Goal: Task Accomplishment & Management: Use online tool/utility

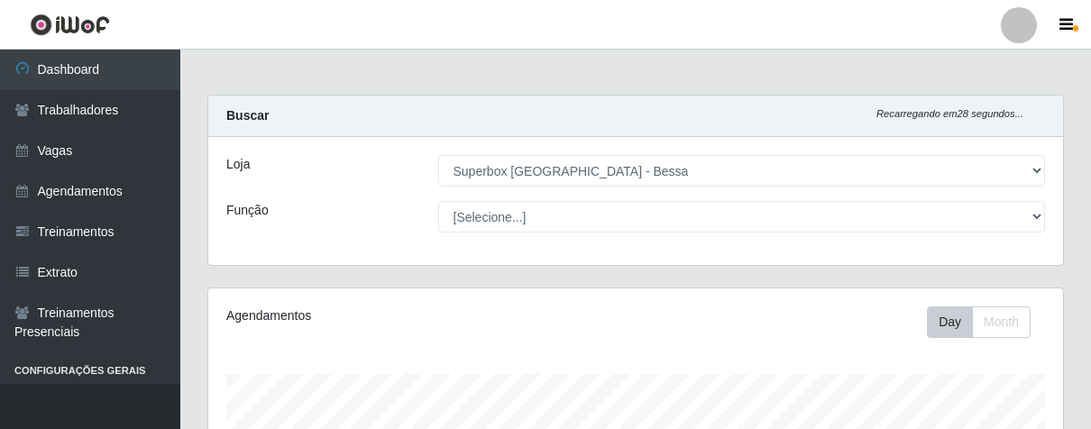
select select "206"
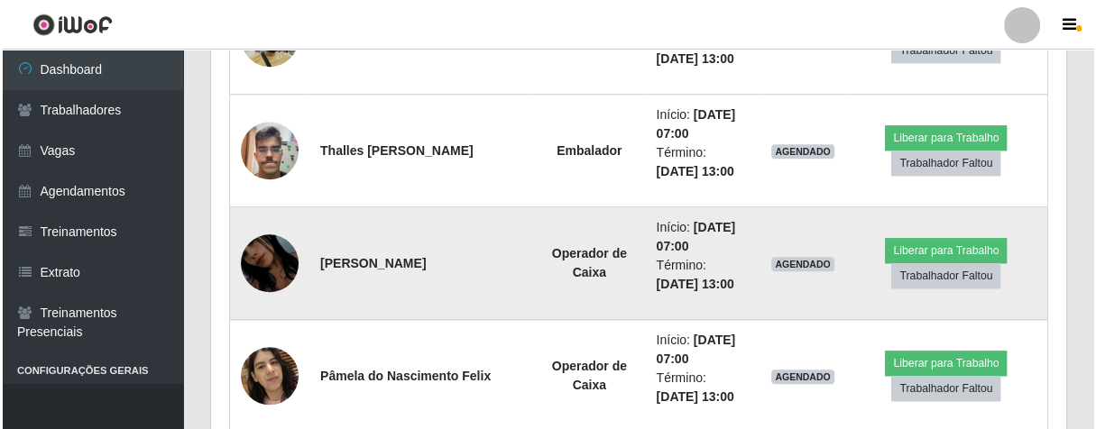
scroll to position [1248, 0]
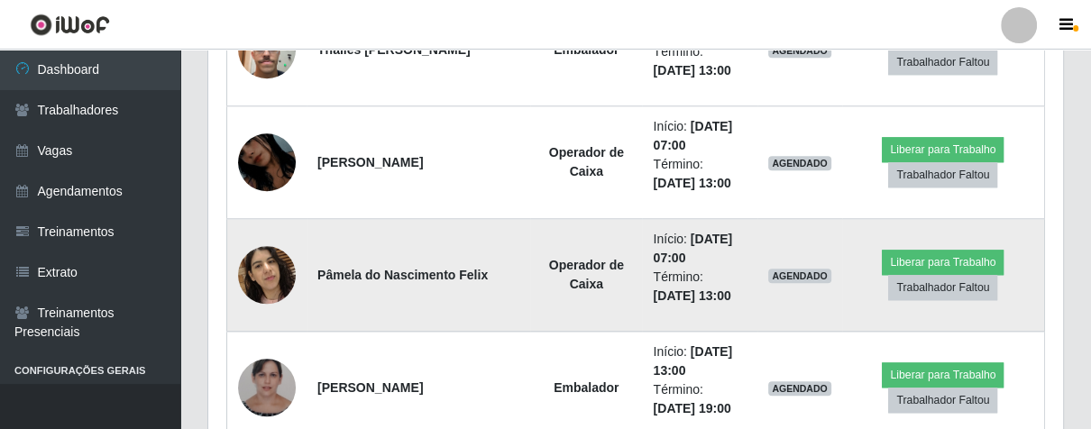
click at [247, 272] on img at bounding box center [267, 274] width 58 height 77
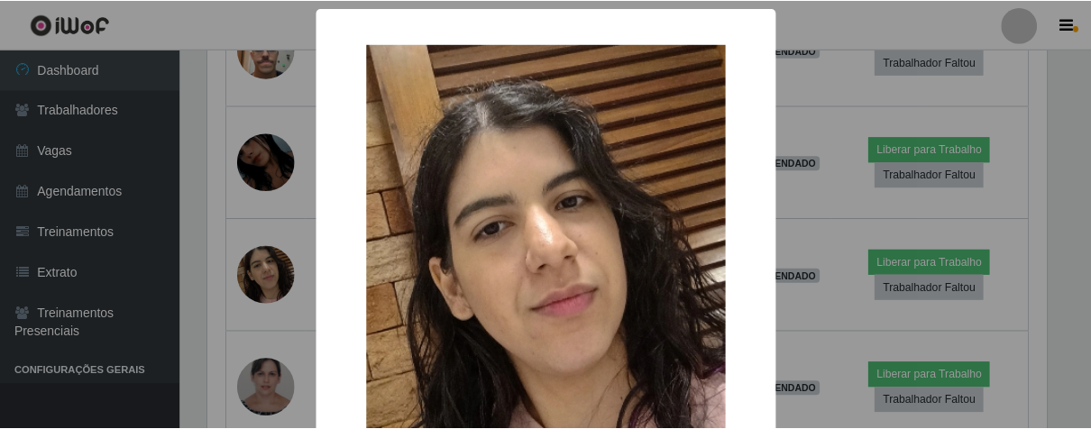
scroll to position [200, 0]
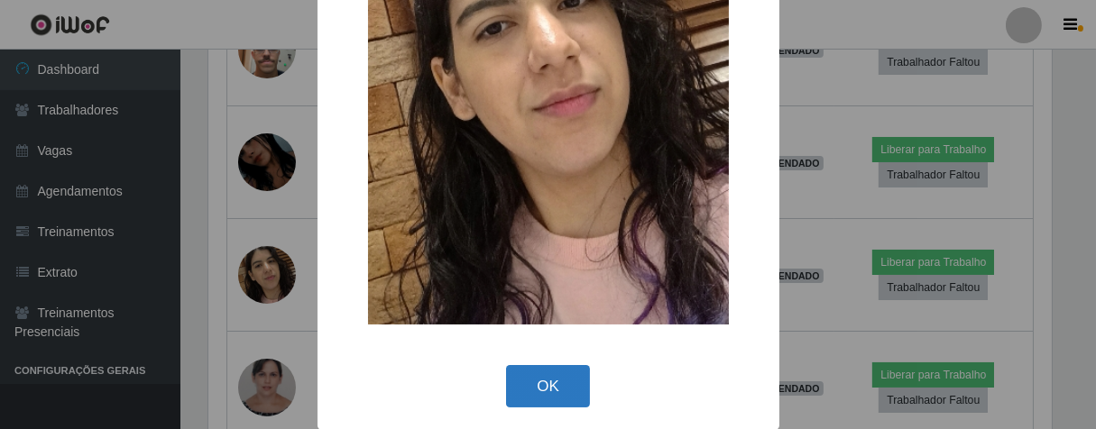
click at [547, 381] on button "OK" at bounding box center [548, 386] width 84 height 42
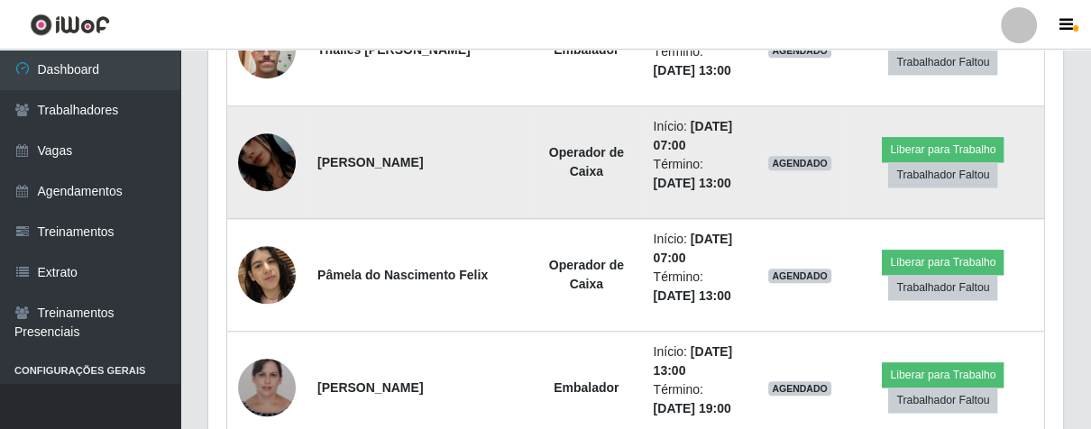
scroll to position [373, 854]
click at [275, 158] on img at bounding box center [267, 162] width 58 height 103
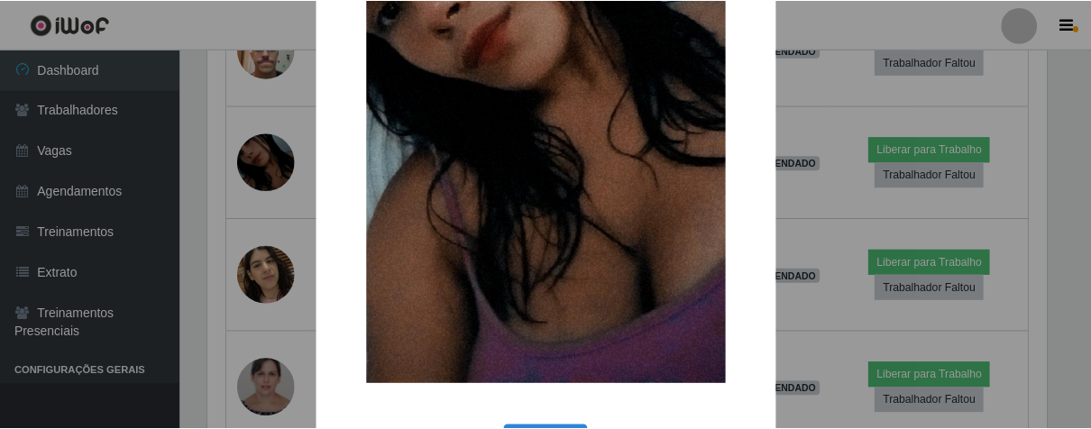
scroll to position [369, 0]
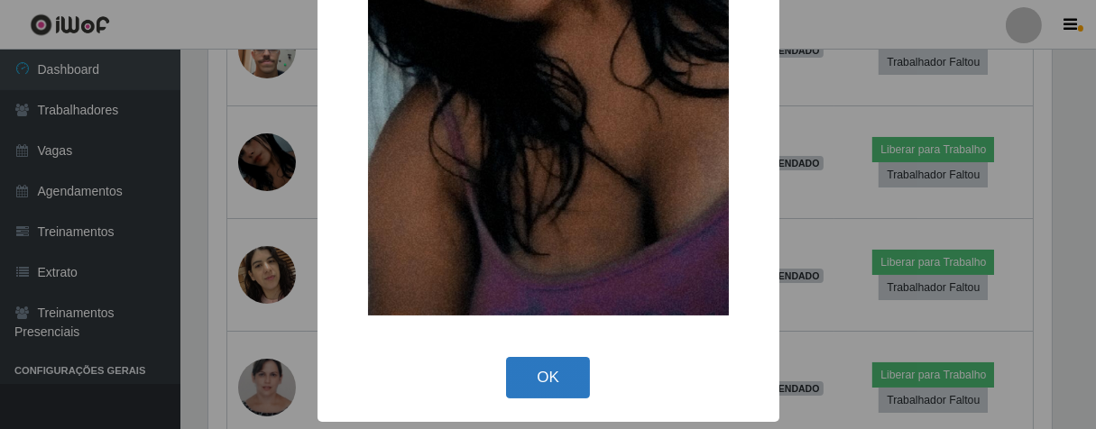
click at [532, 373] on button "OK" at bounding box center [548, 378] width 84 height 42
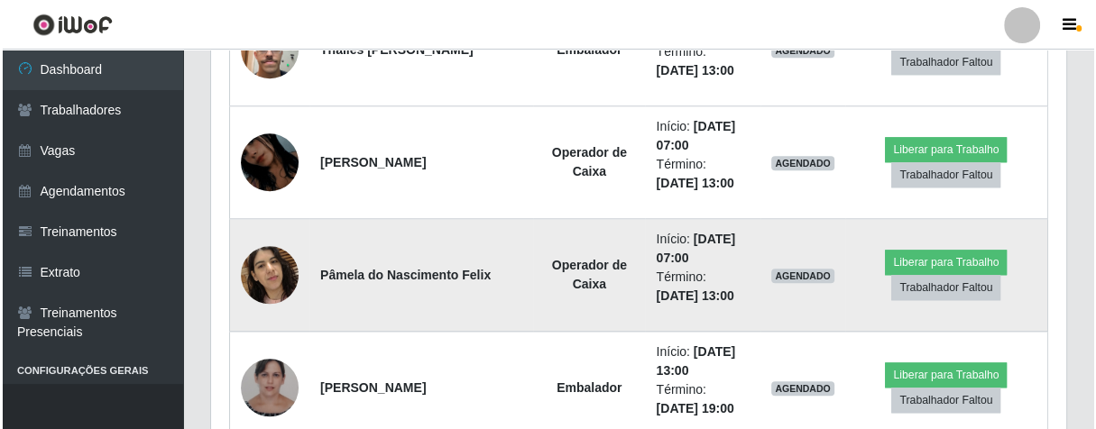
scroll to position [1147, 0]
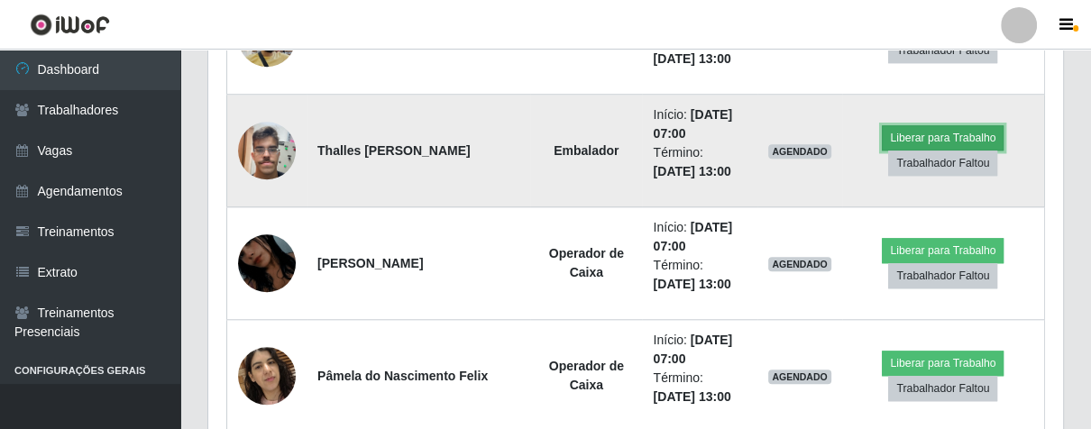
click at [931, 129] on button "Liberar para Trabalho" at bounding box center [943, 137] width 122 height 25
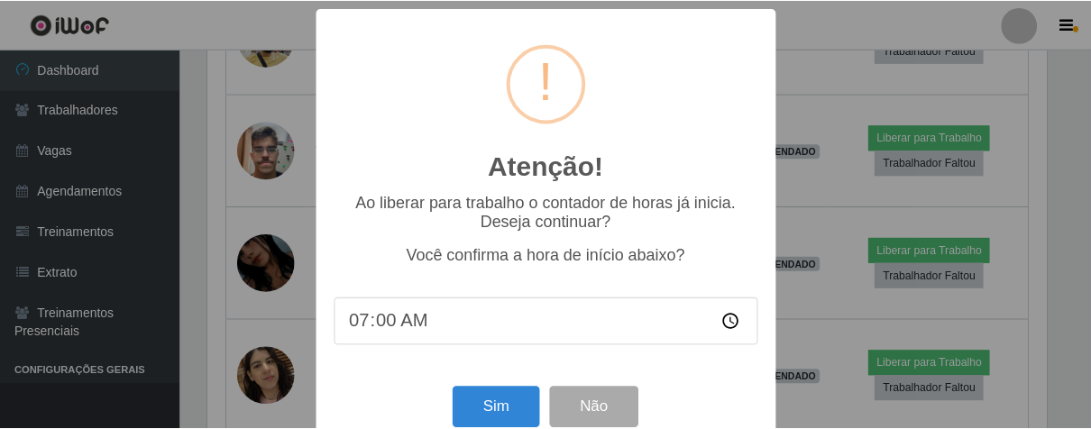
scroll to position [40, 0]
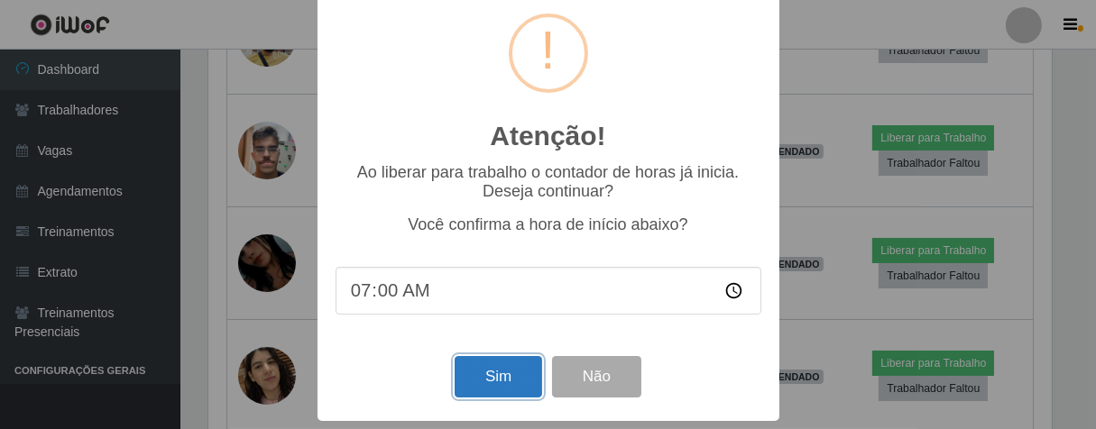
click at [491, 371] on button "Sim" at bounding box center [498, 377] width 87 height 42
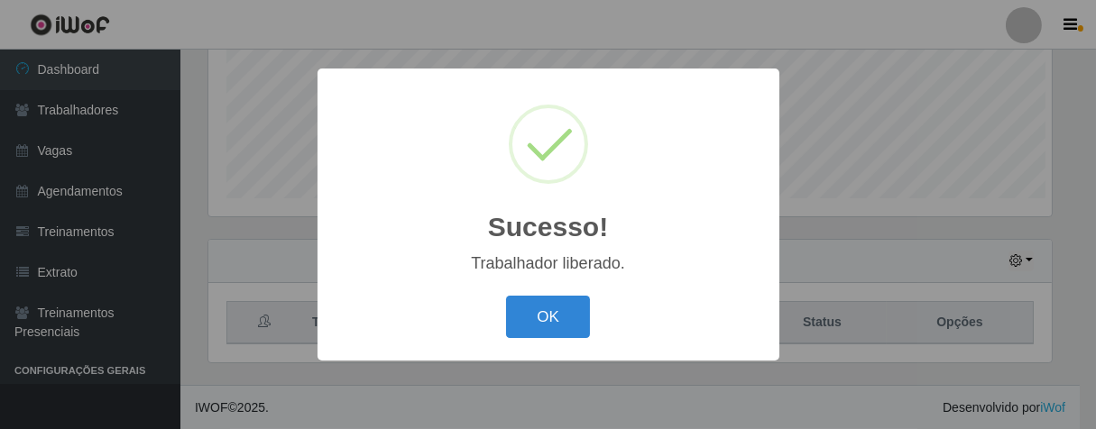
scroll to position [373, 844]
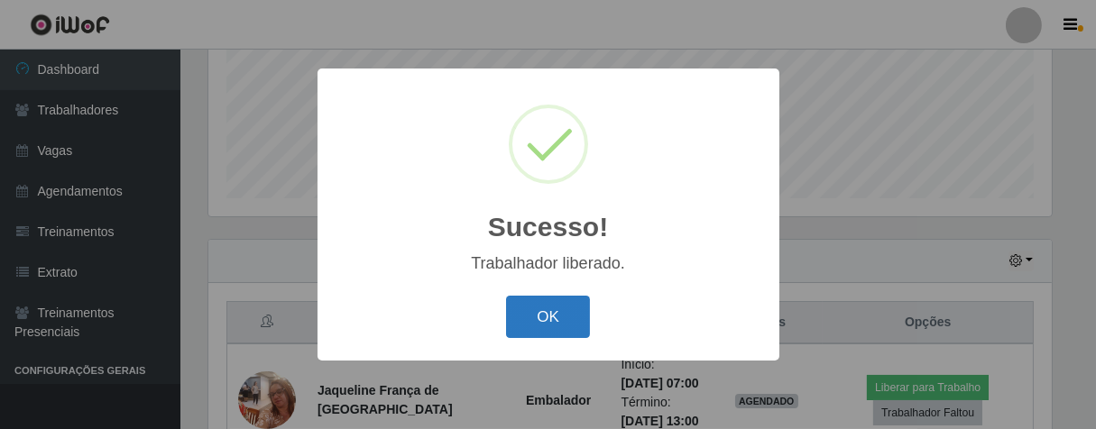
click at [573, 316] on button "OK" at bounding box center [548, 317] width 84 height 42
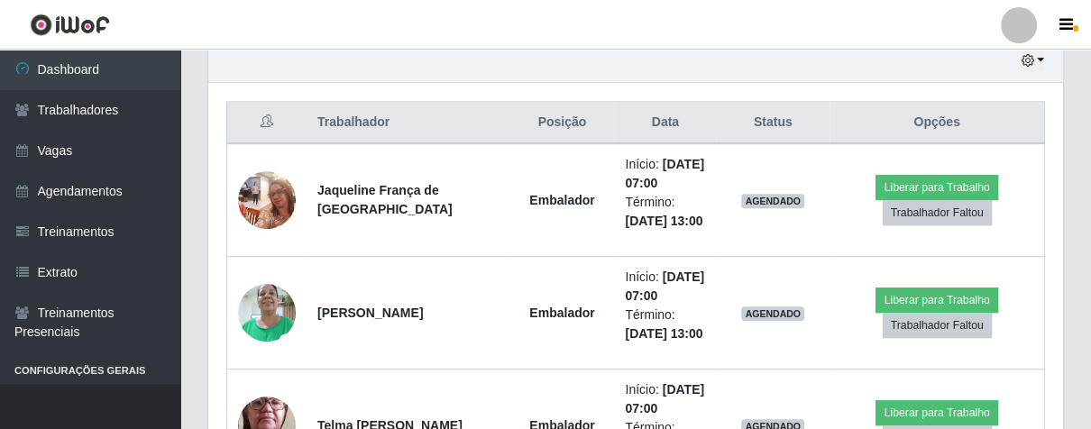
scroll to position [373, 854]
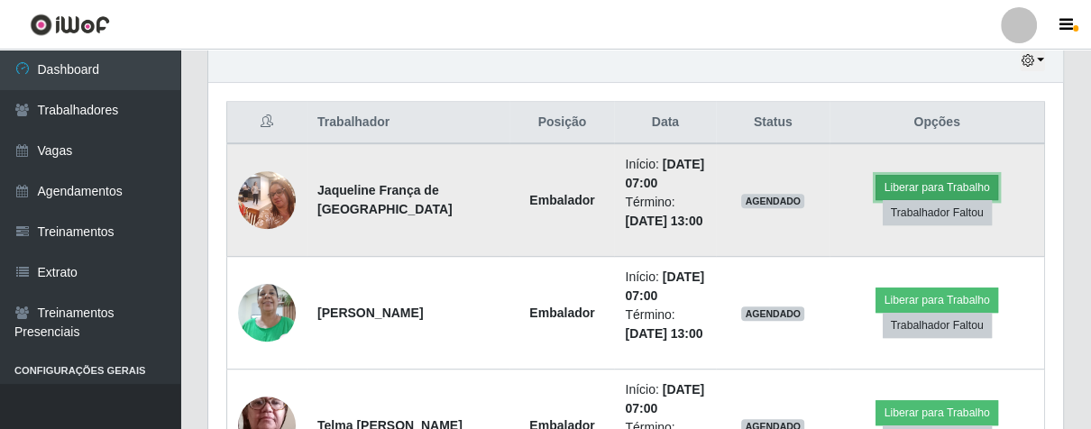
click at [892, 189] on button "Liberar para Trabalho" at bounding box center [937, 187] width 122 height 25
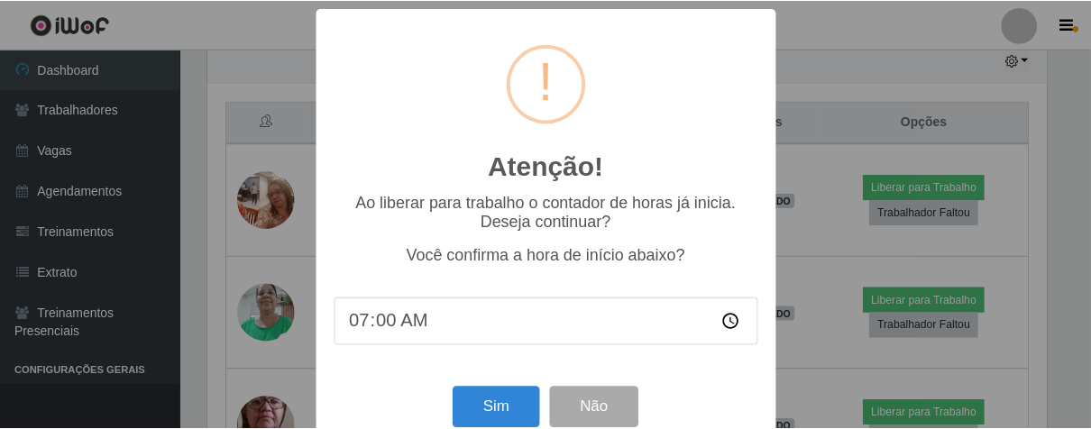
scroll to position [40, 0]
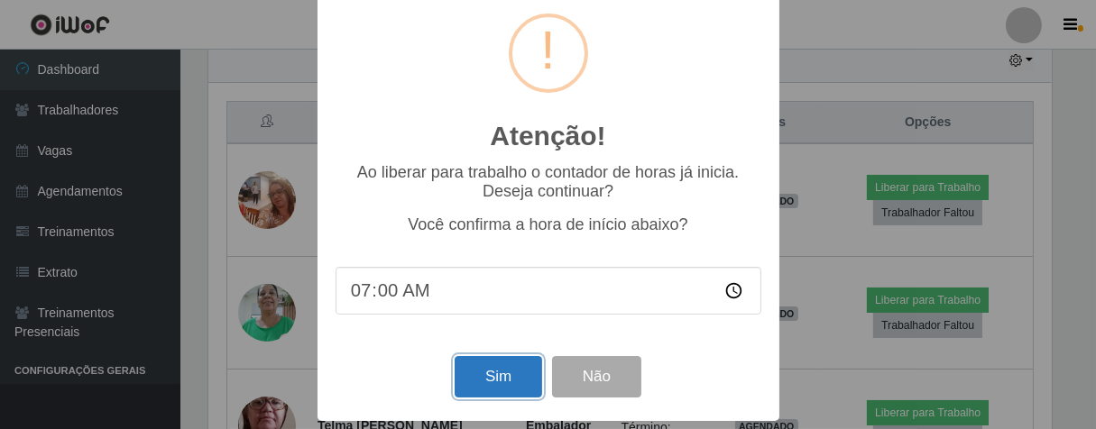
click at [483, 373] on button "Sim" at bounding box center [498, 377] width 87 height 42
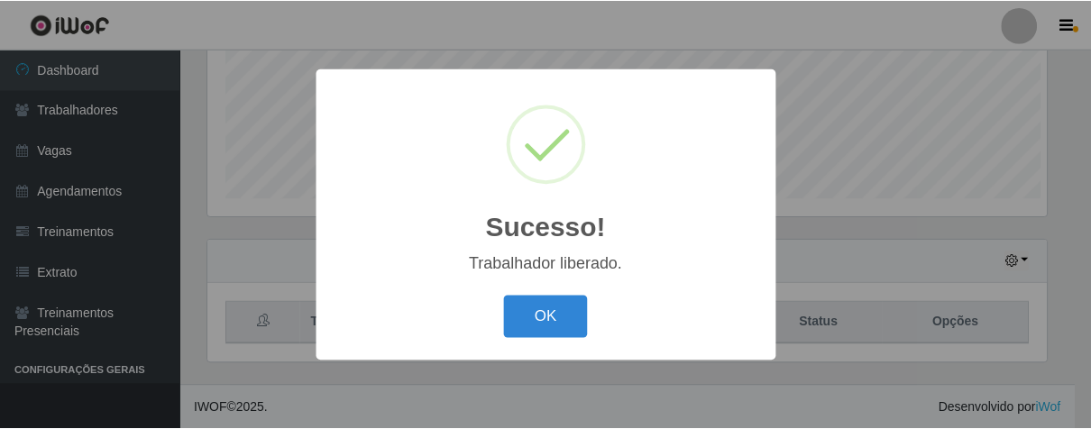
scroll to position [373, 844]
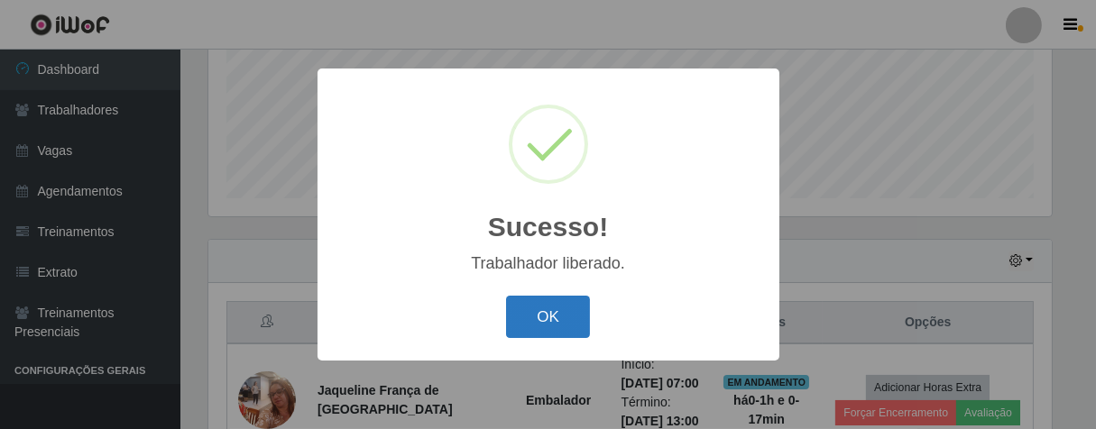
click at [566, 321] on button "OK" at bounding box center [548, 317] width 84 height 42
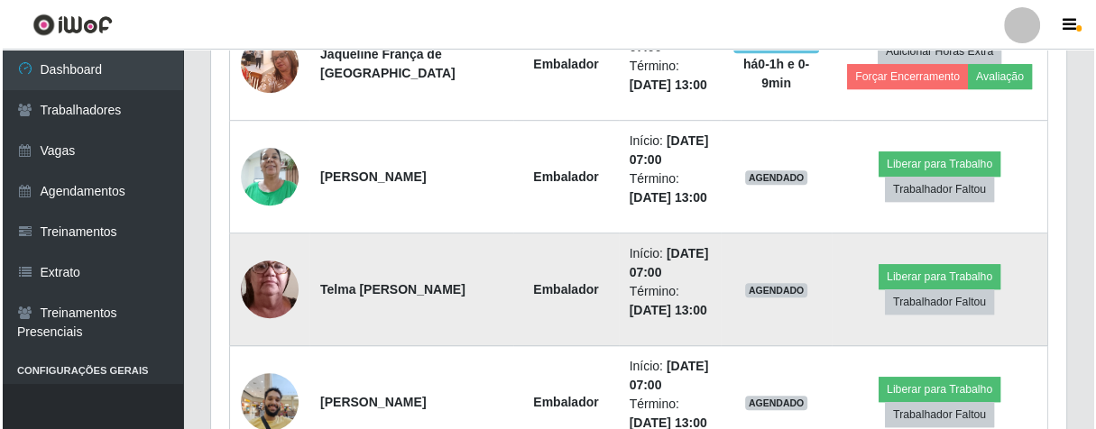
scroll to position [883, 0]
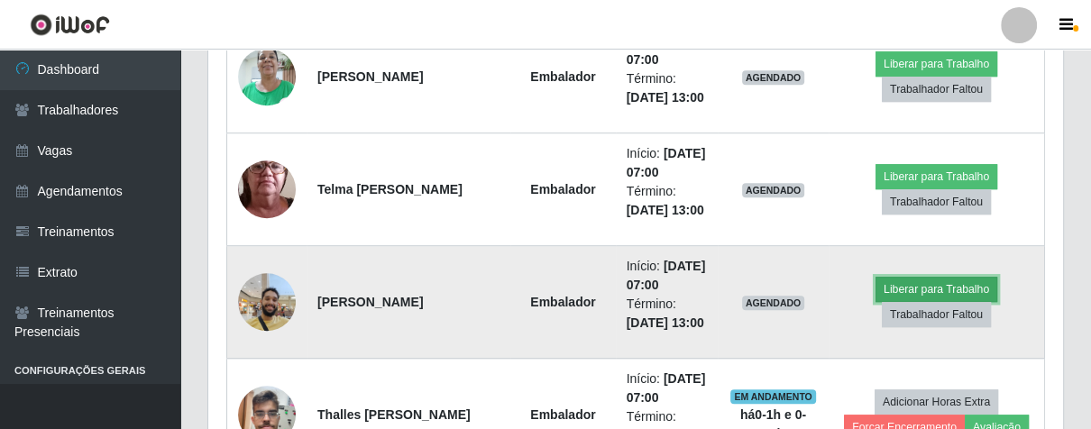
click at [881, 291] on button "Liberar para Trabalho" at bounding box center [937, 289] width 122 height 25
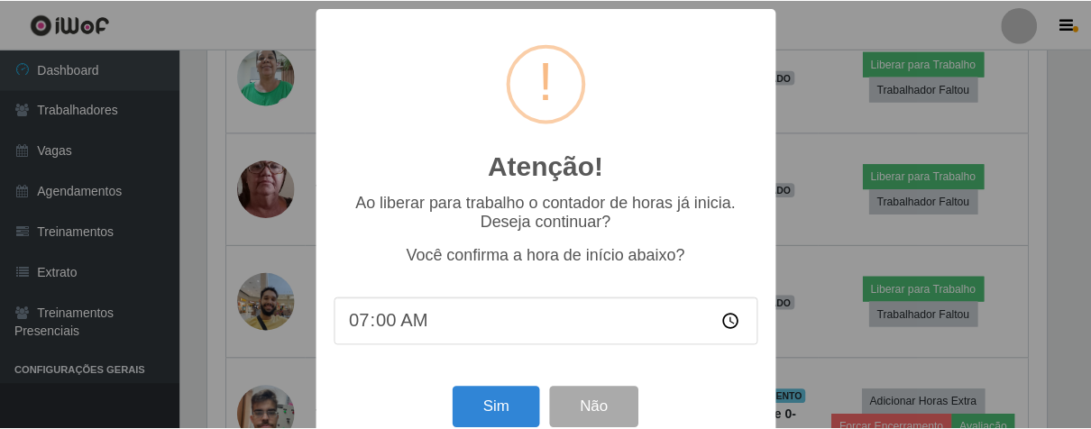
scroll to position [373, 844]
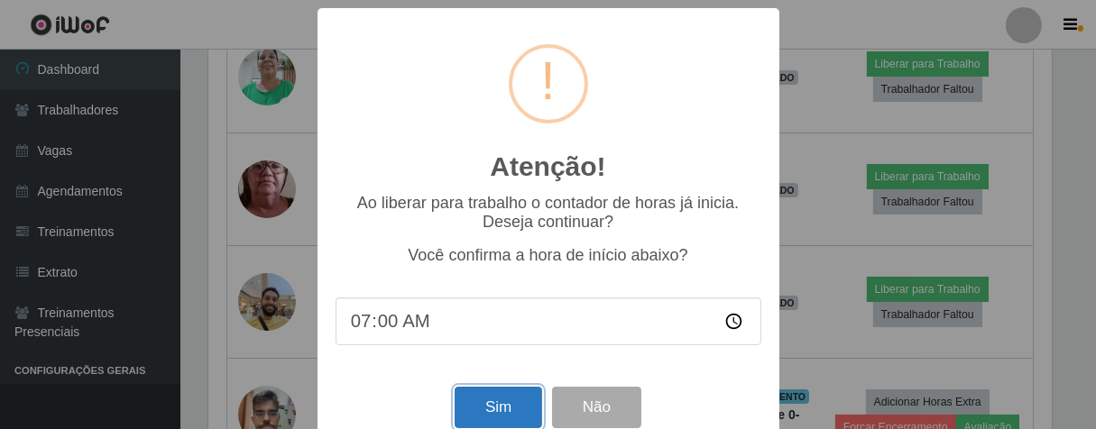
click at [510, 410] on button "Sim" at bounding box center [498, 408] width 87 height 42
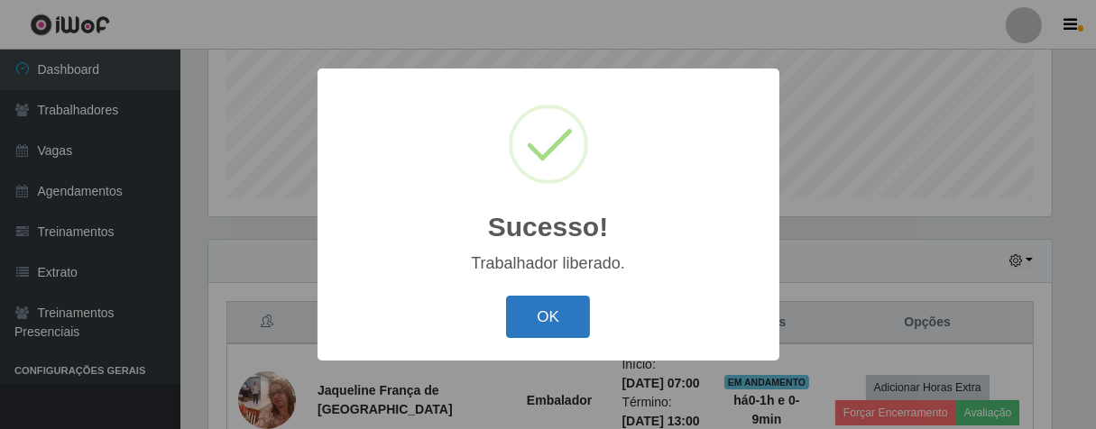
click at [563, 299] on button "OK" at bounding box center [548, 317] width 84 height 42
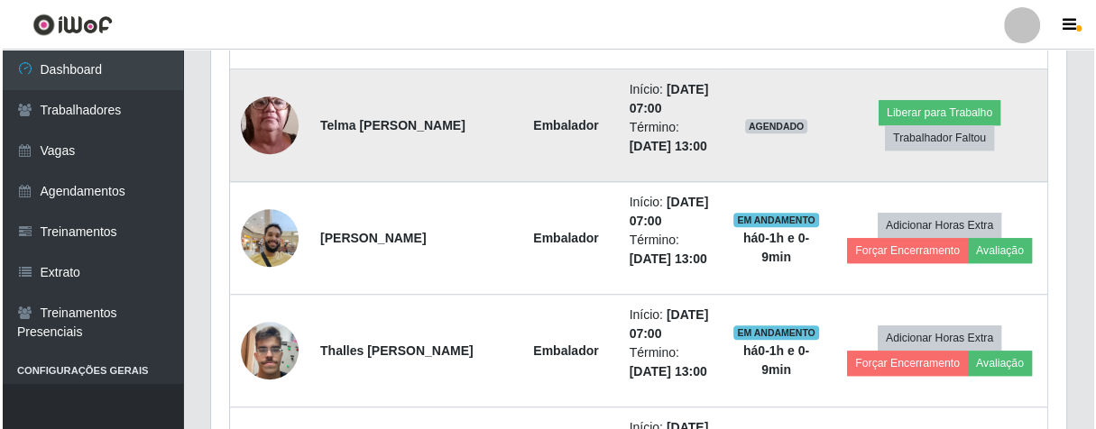
scroll to position [1047, 0]
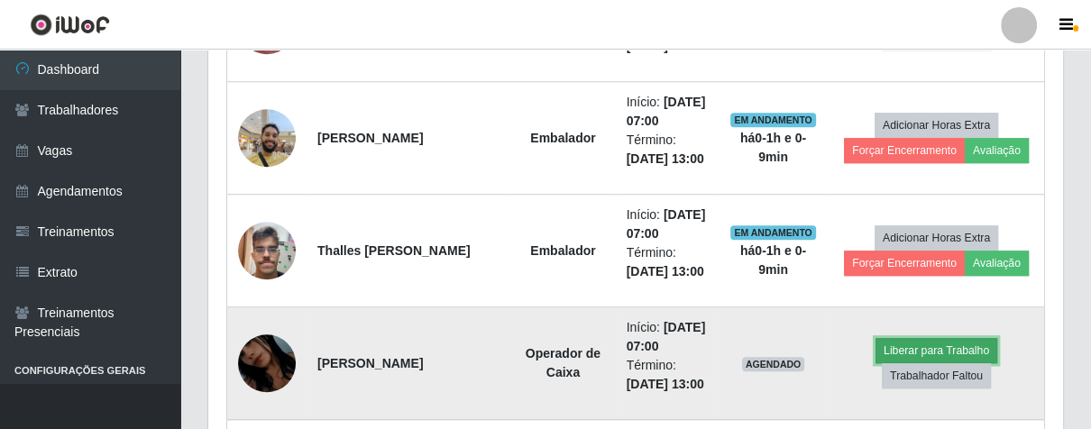
click at [909, 345] on button "Liberar para Trabalho" at bounding box center [937, 350] width 122 height 25
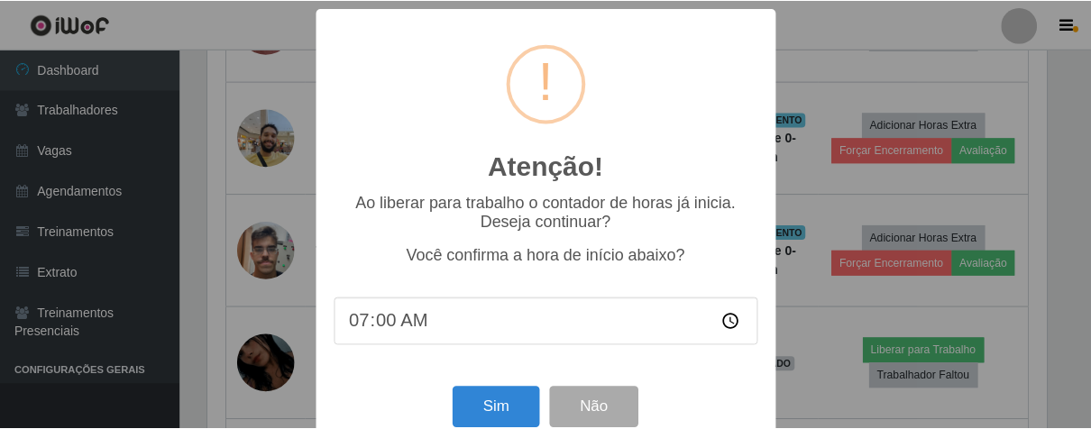
scroll to position [373, 844]
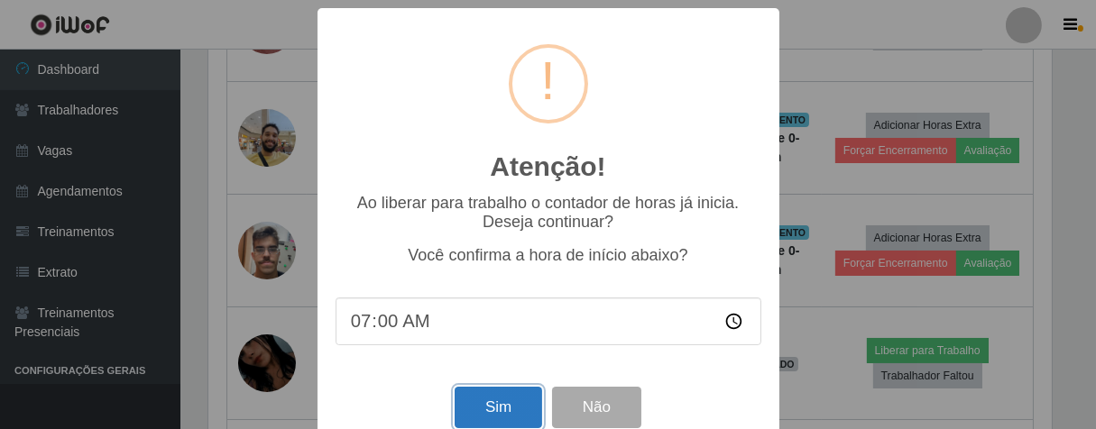
click at [503, 398] on button "Sim" at bounding box center [498, 408] width 87 height 42
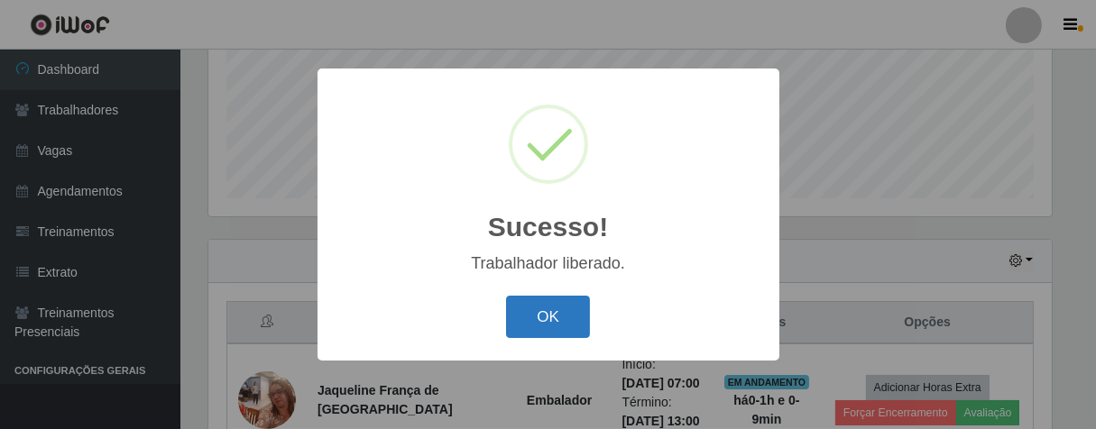
click at [544, 317] on button "OK" at bounding box center [548, 317] width 84 height 42
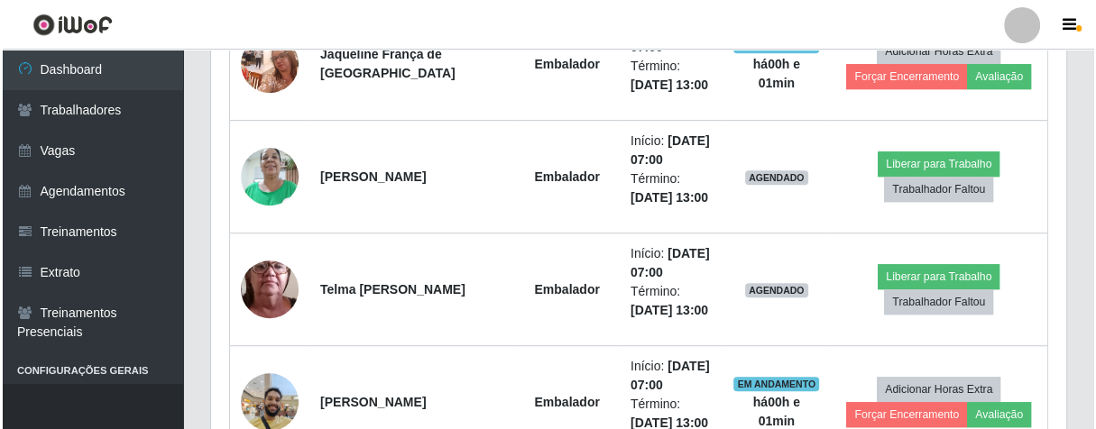
scroll to position [683, 0]
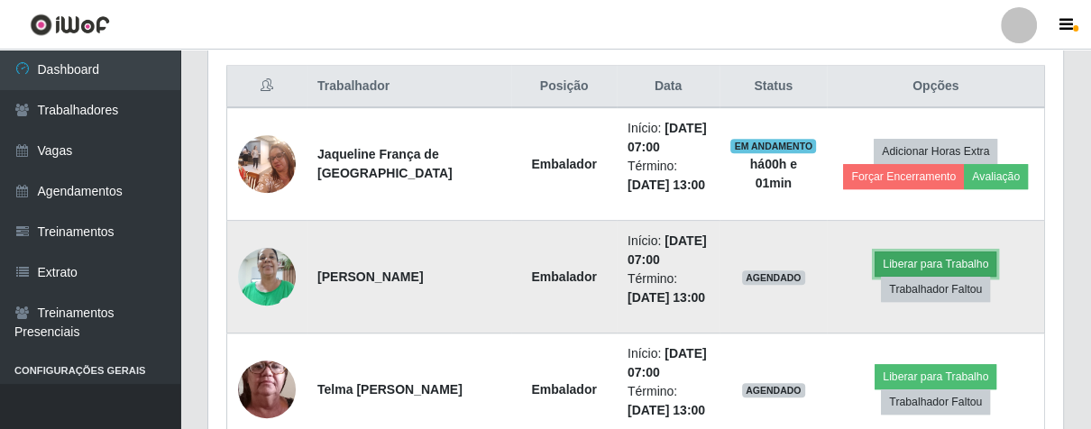
click at [887, 259] on button "Liberar para Trabalho" at bounding box center [936, 264] width 122 height 25
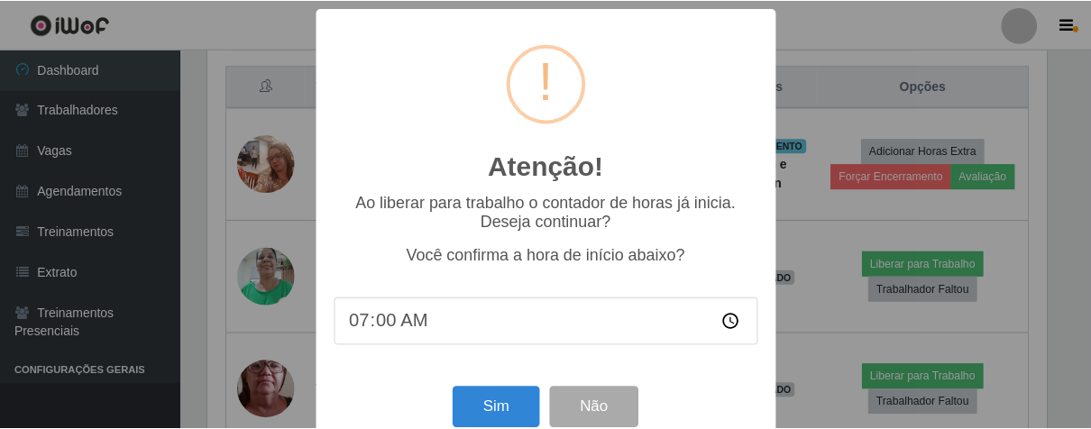
scroll to position [40, 0]
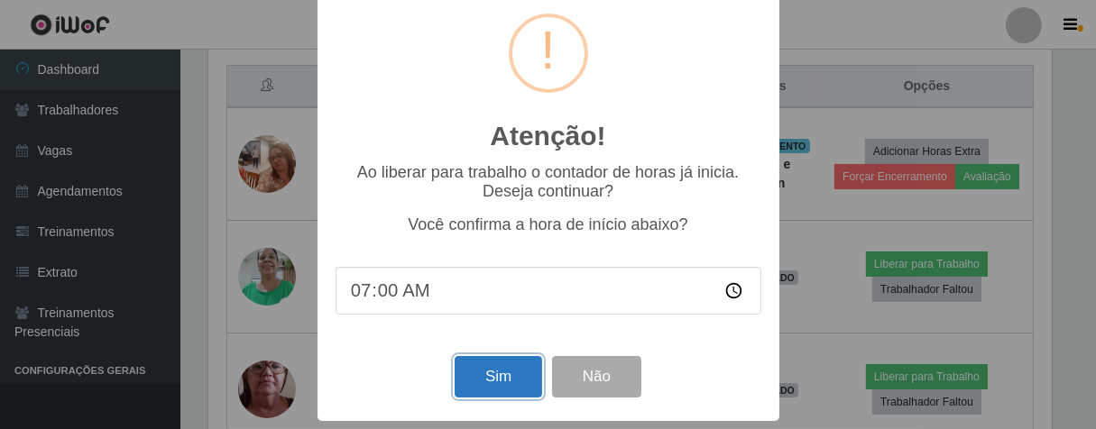
click at [507, 363] on button "Sim" at bounding box center [498, 377] width 87 height 42
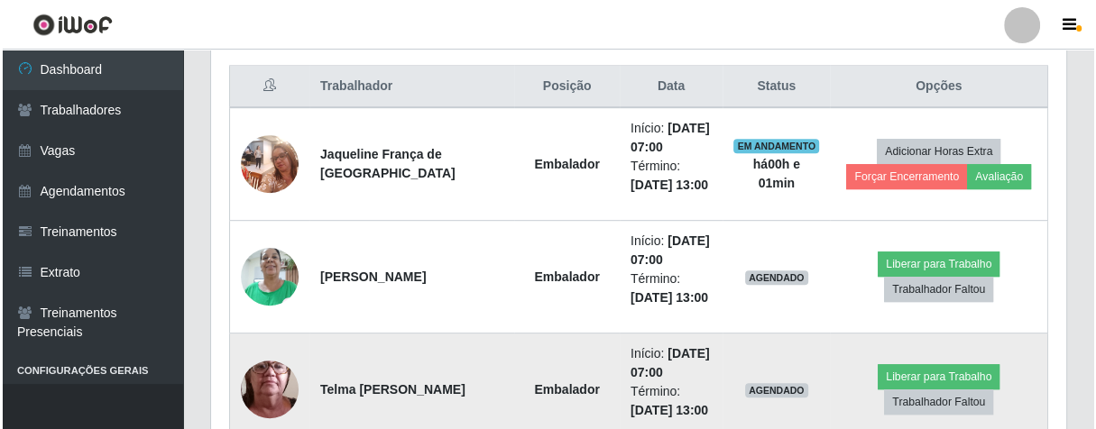
scroll to position [373, 844]
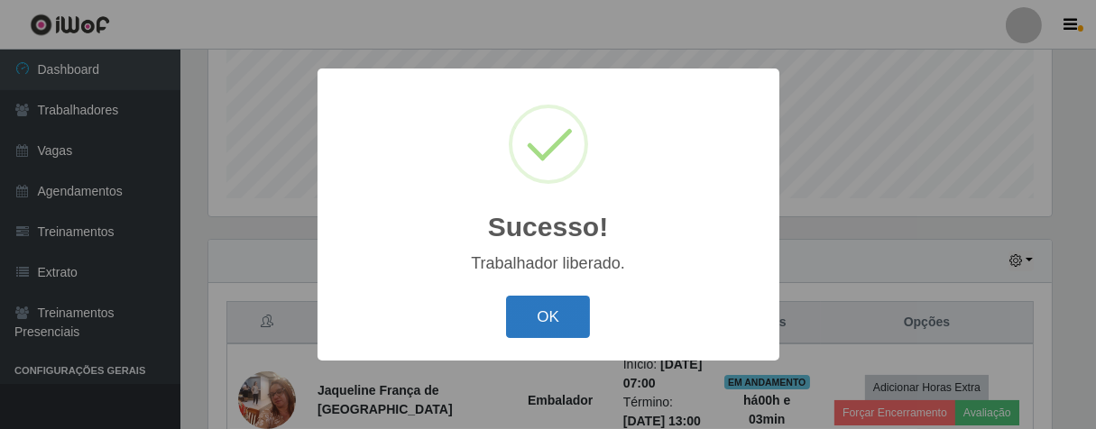
click at [541, 323] on button "OK" at bounding box center [548, 317] width 84 height 42
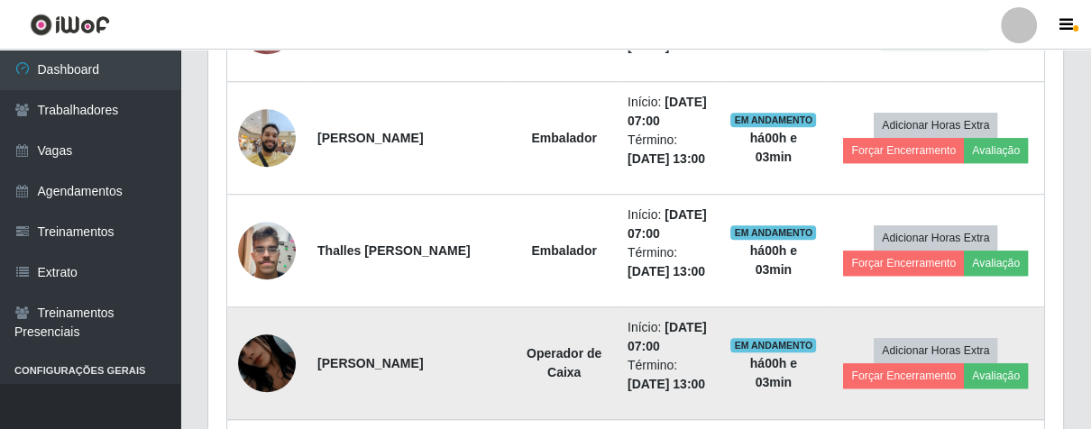
scroll to position [1147, 0]
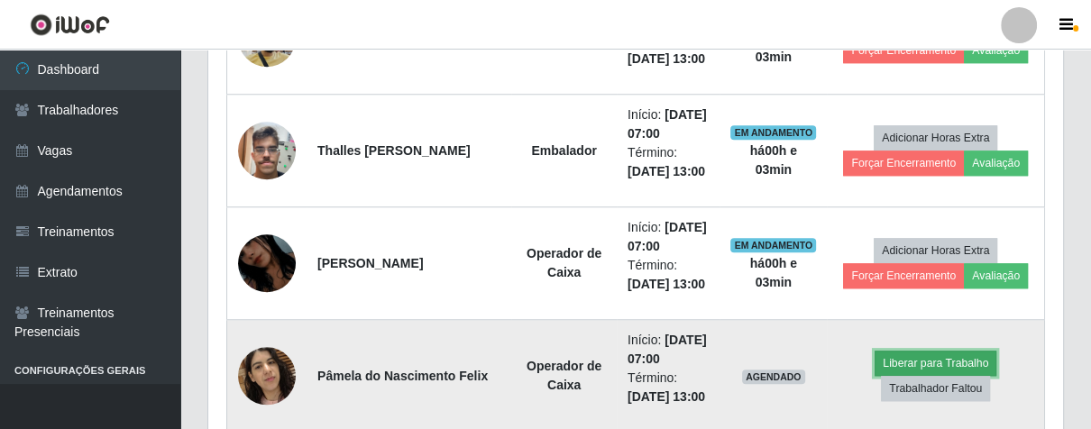
click at [898, 364] on button "Liberar para Trabalho" at bounding box center [936, 363] width 122 height 25
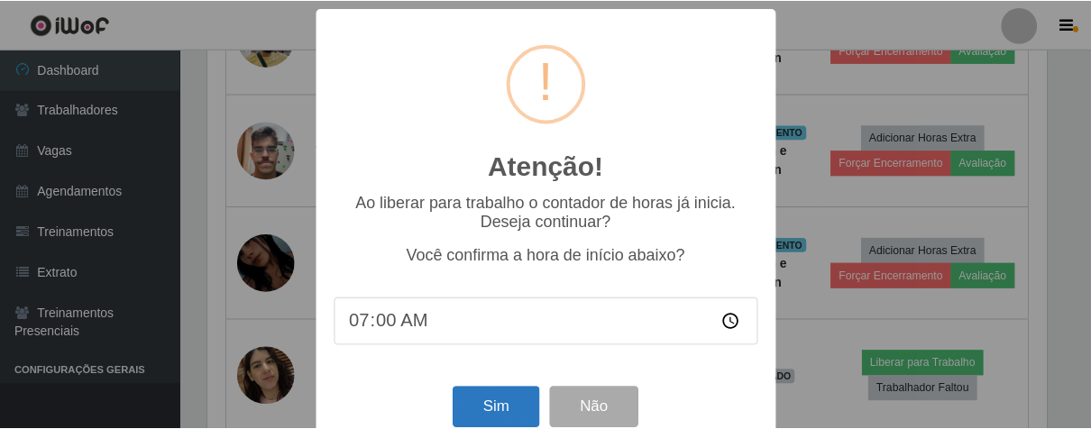
scroll to position [40, 0]
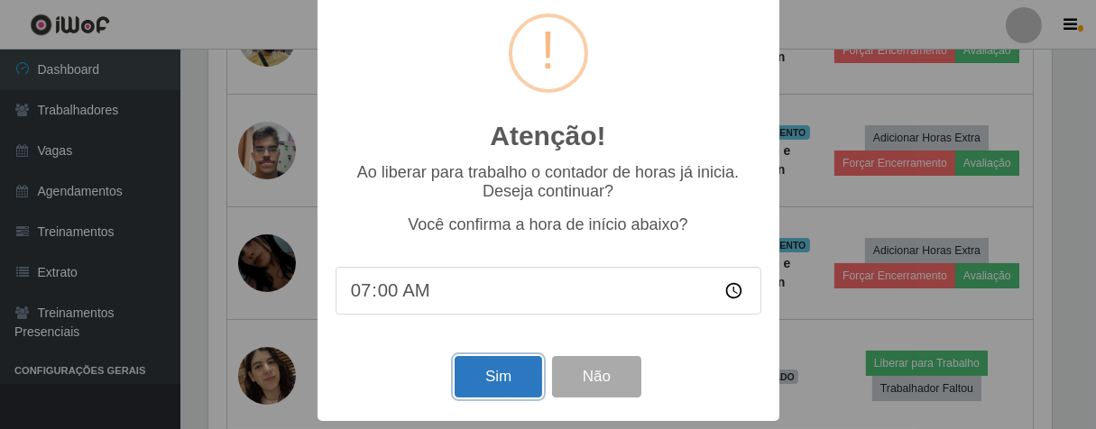
click at [520, 374] on button "Sim" at bounding box center [498, 377] width 87 height 42
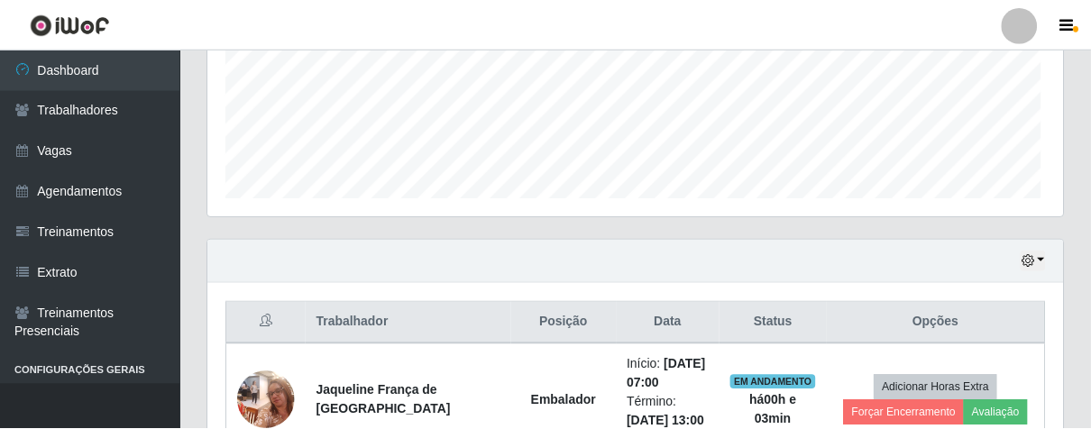
scroll to position [373, 844]
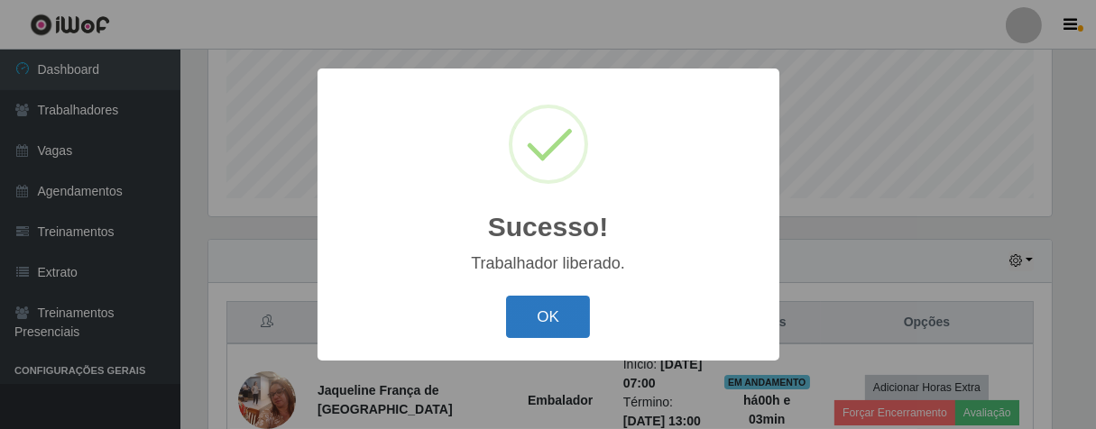
click at [557, 331] on button "OK" at bounding box center [548, 317] width 84 height 42
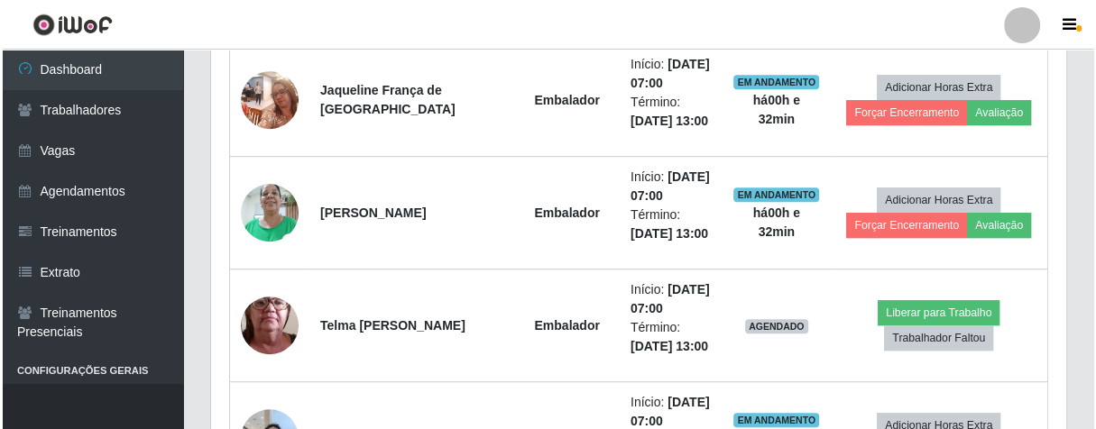
scroll to position [847, 0]
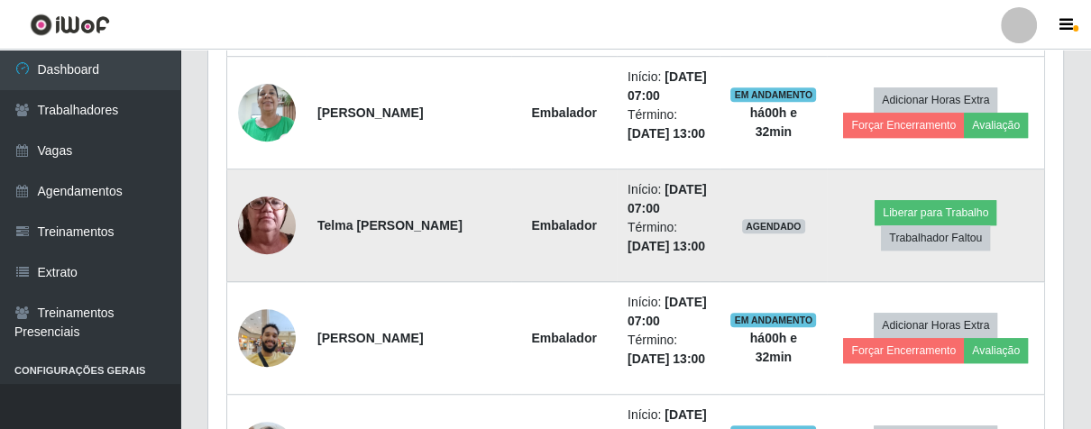
click at [278, 222] on img at bounding box center [267, 225] width 58 height 128
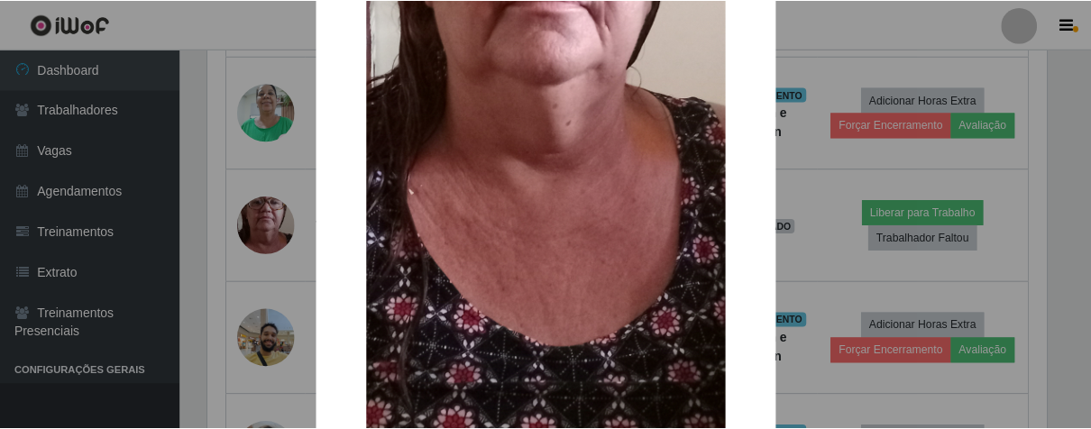
scroll to position [501, 0]
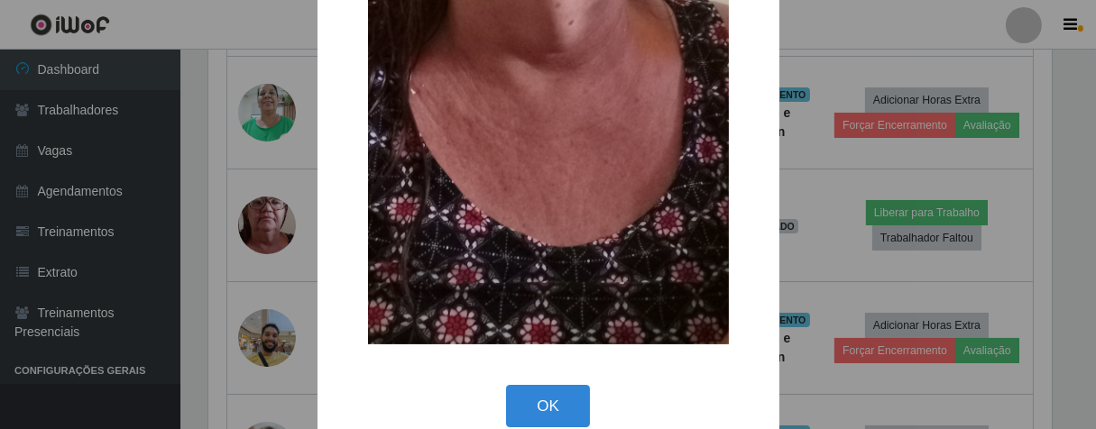
drag, startPoint x: 539, startPoint y: 399, endPoint x: 550, endPoint y: 382, distance: 20.3
click at [541, 399] on button "OK" at bounding box center [548, 406] width 84 height 42
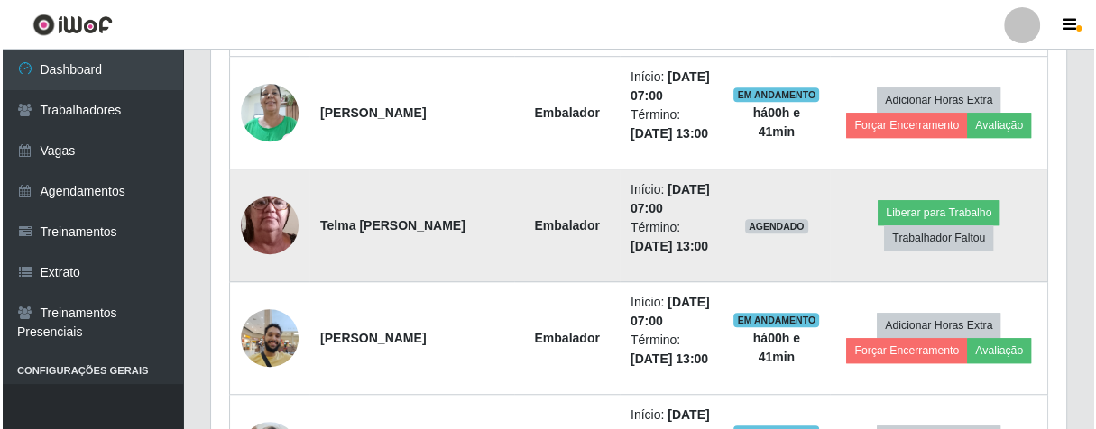
scroll to position [947, 0]
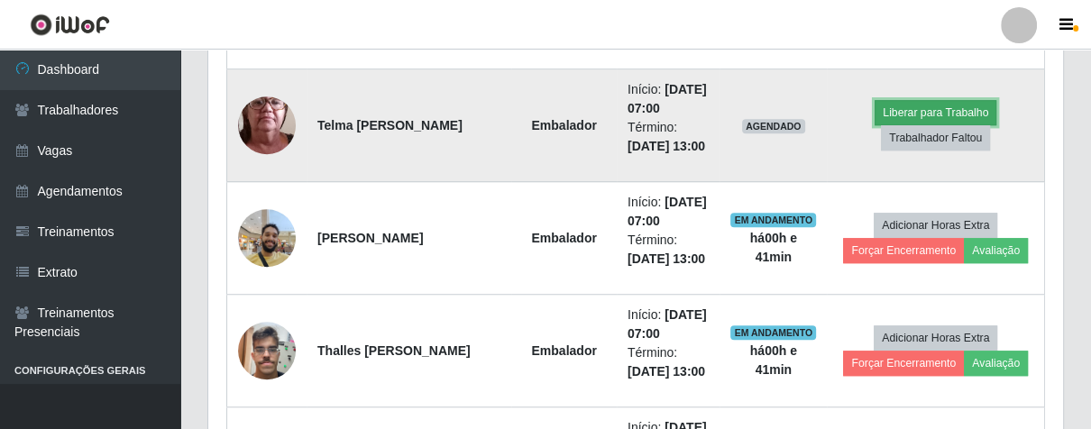
click at [935, 108] on button "Liberar para Trabalho" at bounding box center [936, 112] width 122 height 25
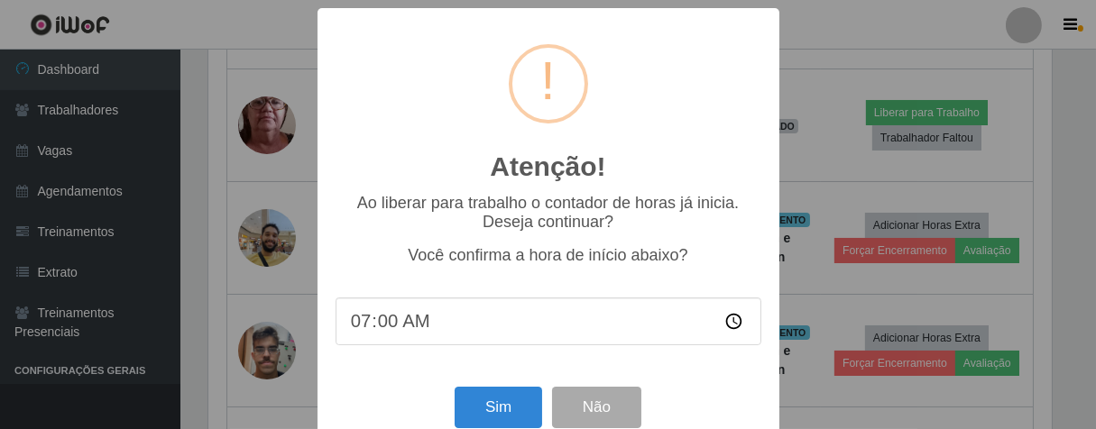
scroll to position [373, 844]
click at [382, 332] on input "07:00" at bounding box center [549, 322] width 426 height 48
type input "07:40"
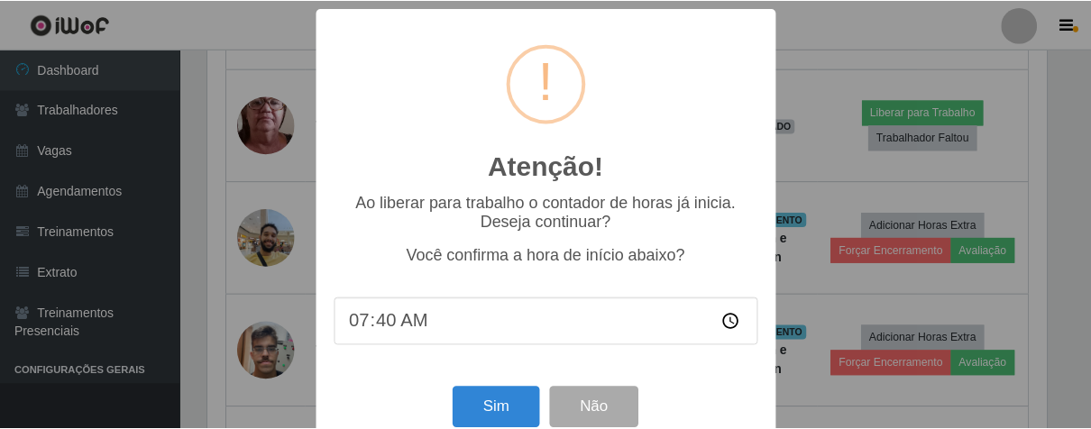
scroll to position [40, 0]
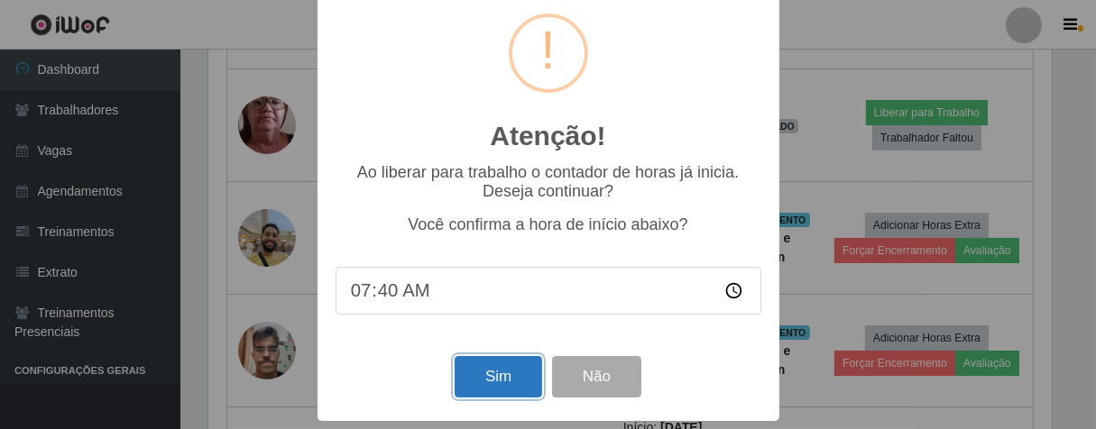
click at [498, 374] on button "Sim" at bounding box center [498, 377] width 87 height 42
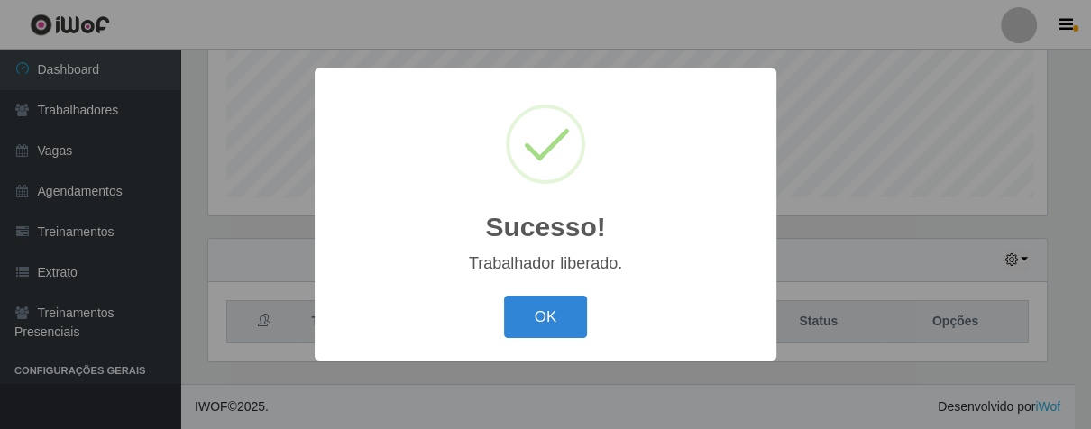
scroll to position [373, 844]
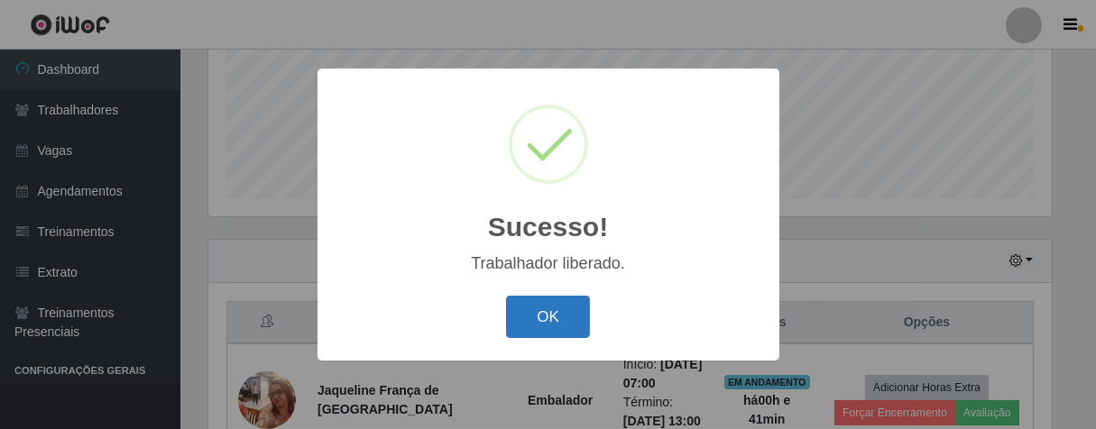
click at [547, 327] on button "OK" at bounding box center [548, 317] width 84 height 42
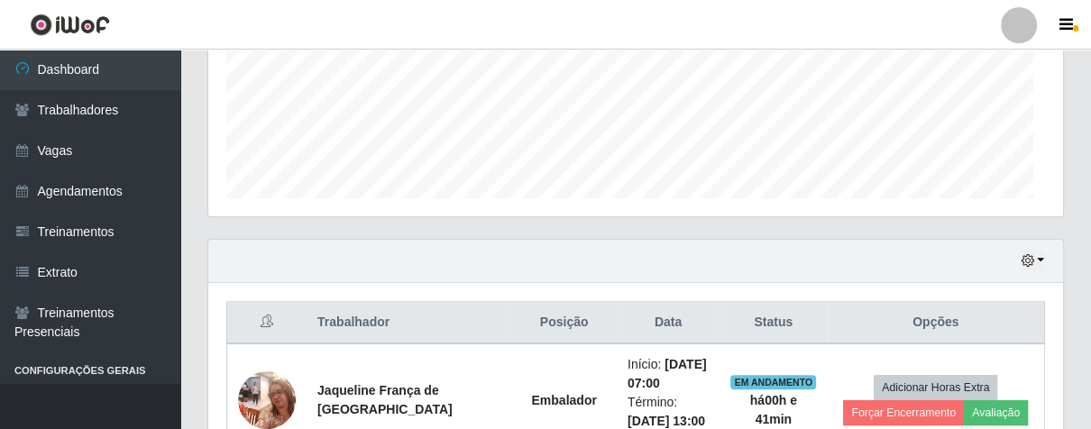
scroll to position [373, 854]
